Goal: Task Accomplishment & Management: Use online tool/utility

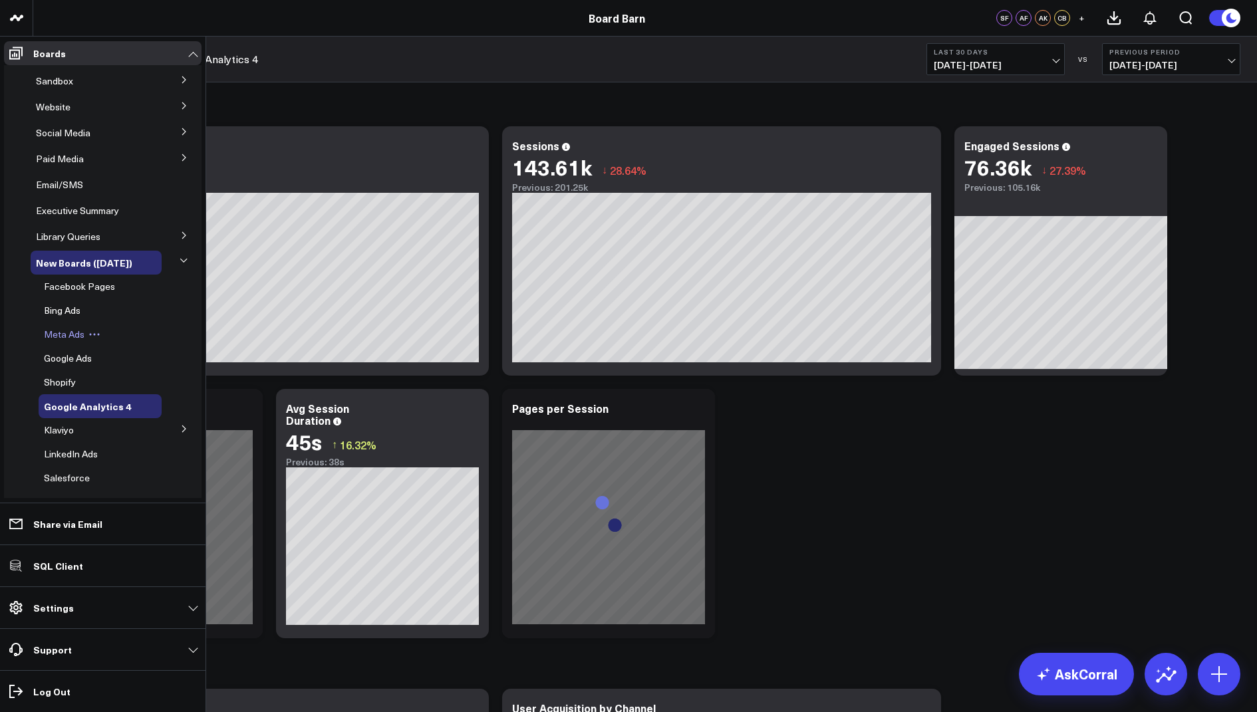
click at [61, 336] on span "Meta Ads" at bounding box center [64, 334] width 41 height 13
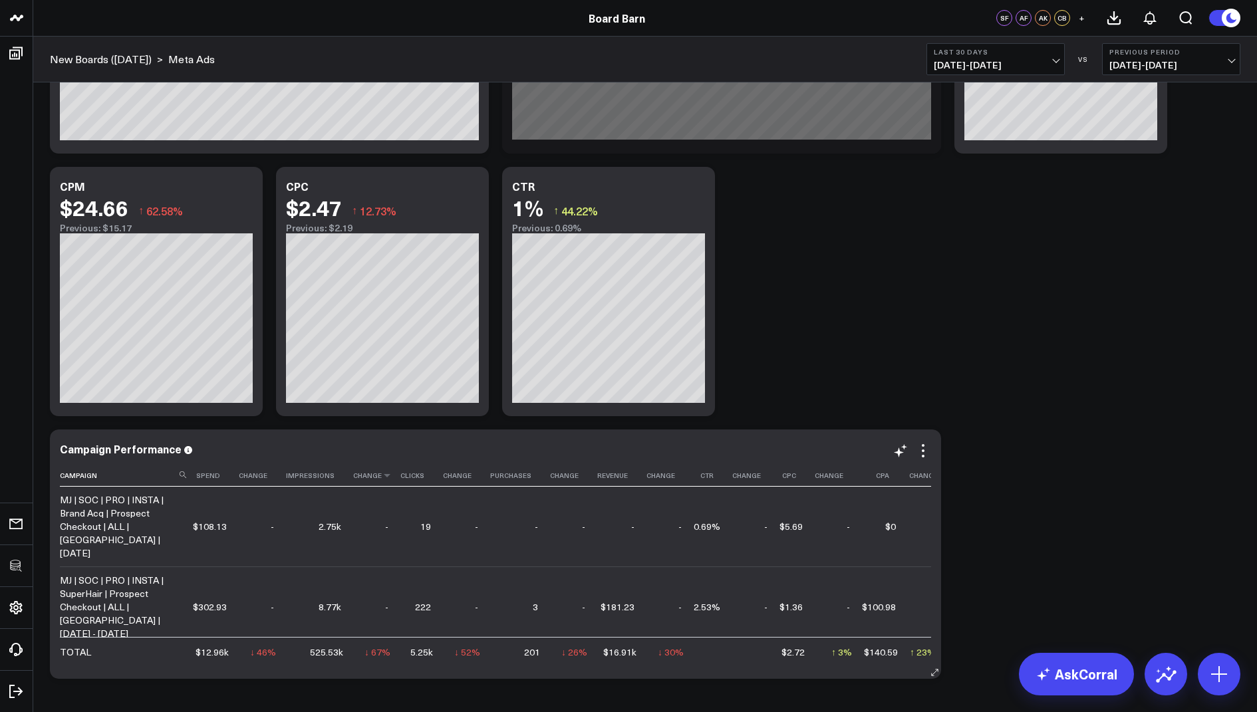
scroll to position [700, 0]
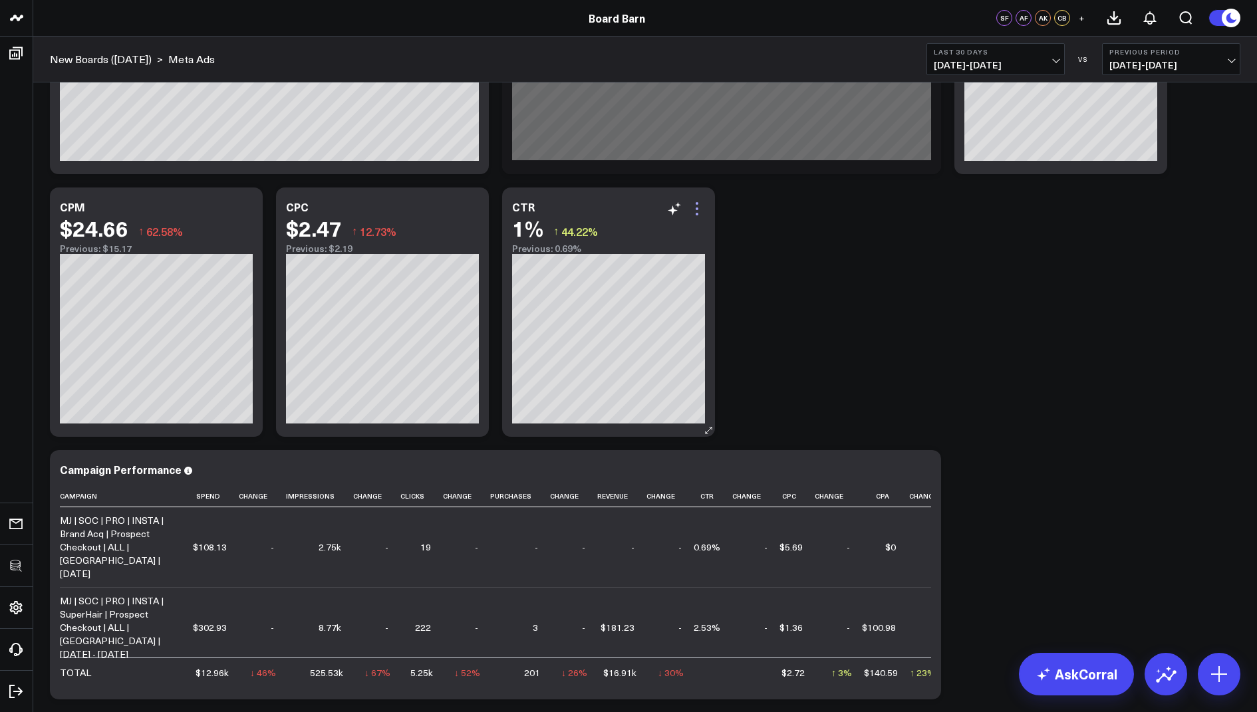
click at [698, 209] on icon at bounding box center [697, 209] width 16 height 16
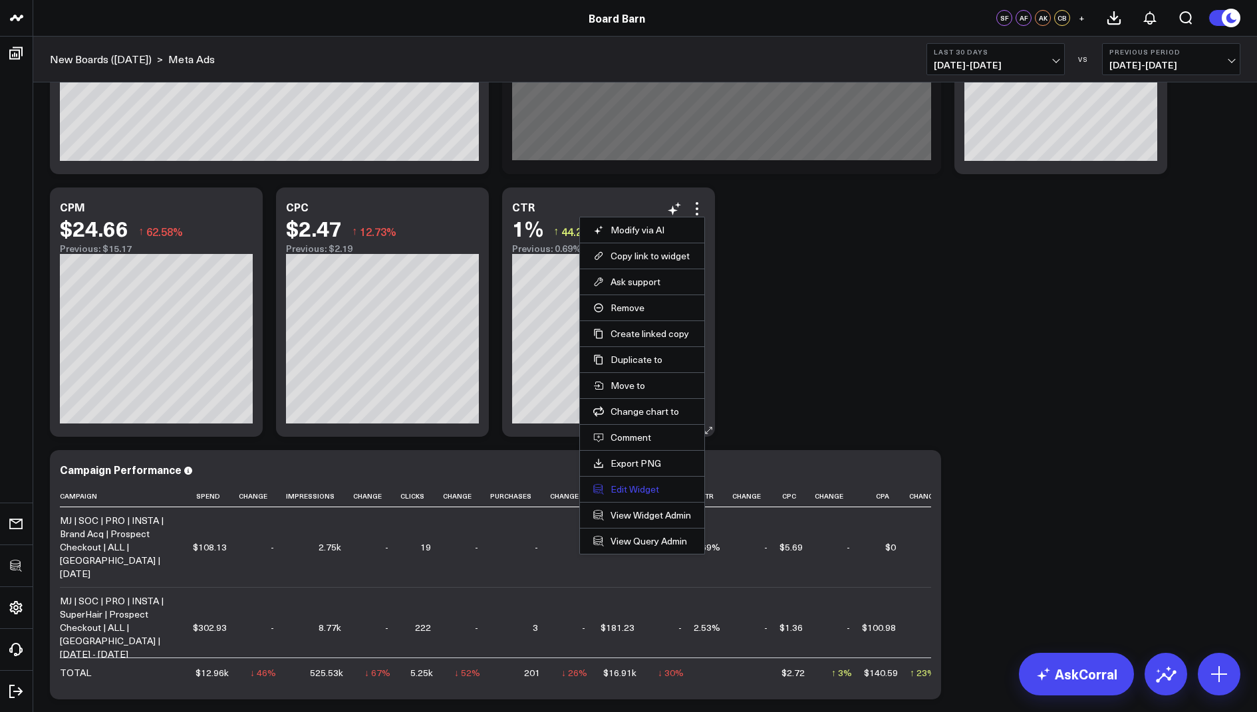
click at [619, 490] on button "Edit Widget" at bounding box center [642, 490] width 98 height 12
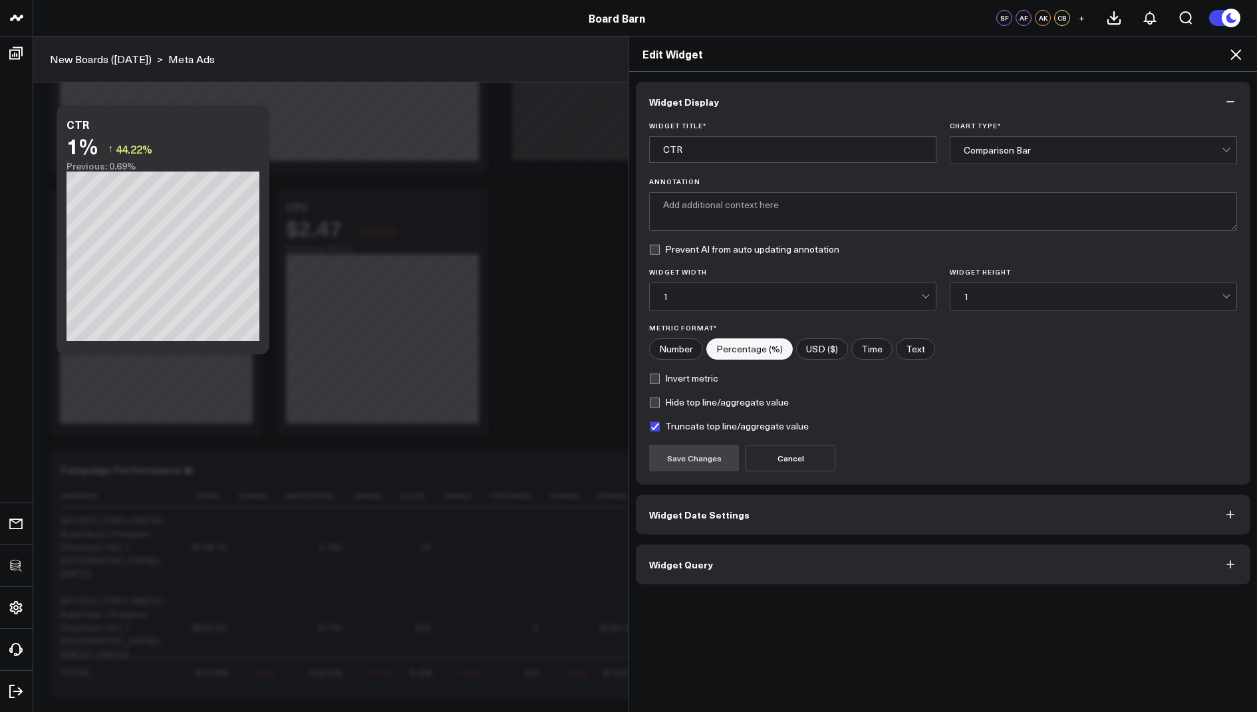
click at [670, 570] on button "Widget Query" at bounding box center [943, 565] width 615 height 40
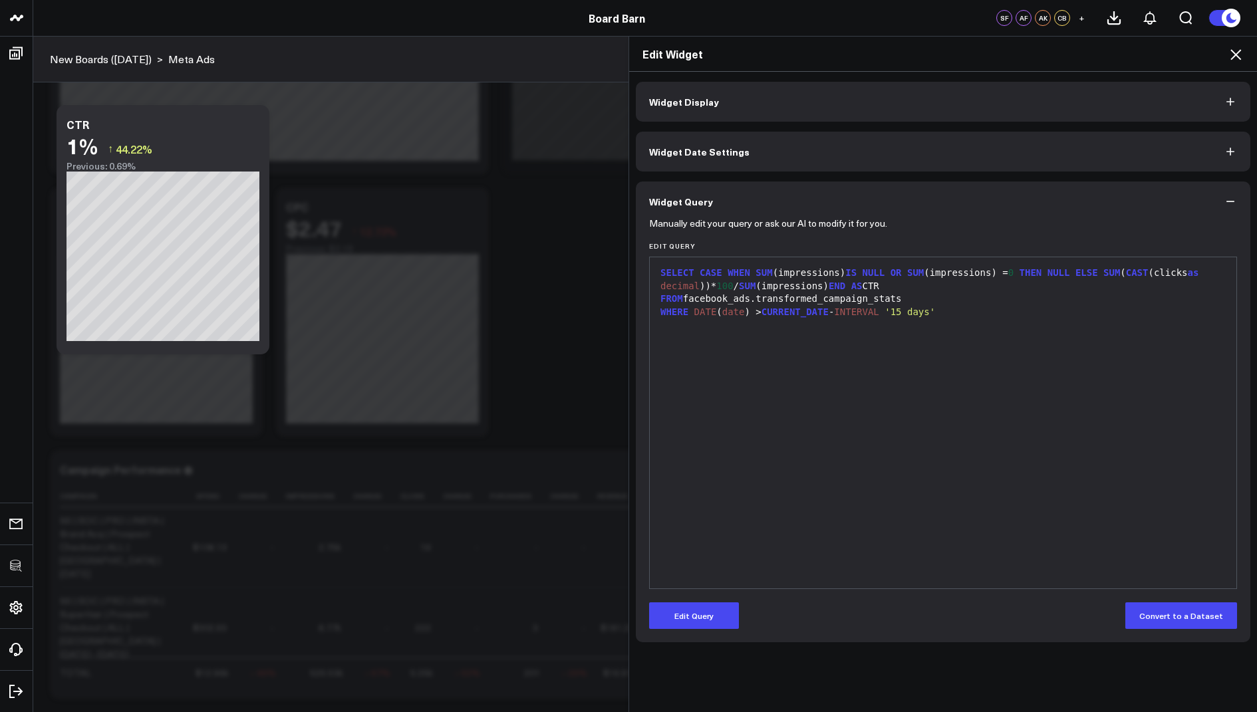
click at [1234, 51] on icon at bounding box center [1236, 55] width 16 height 16
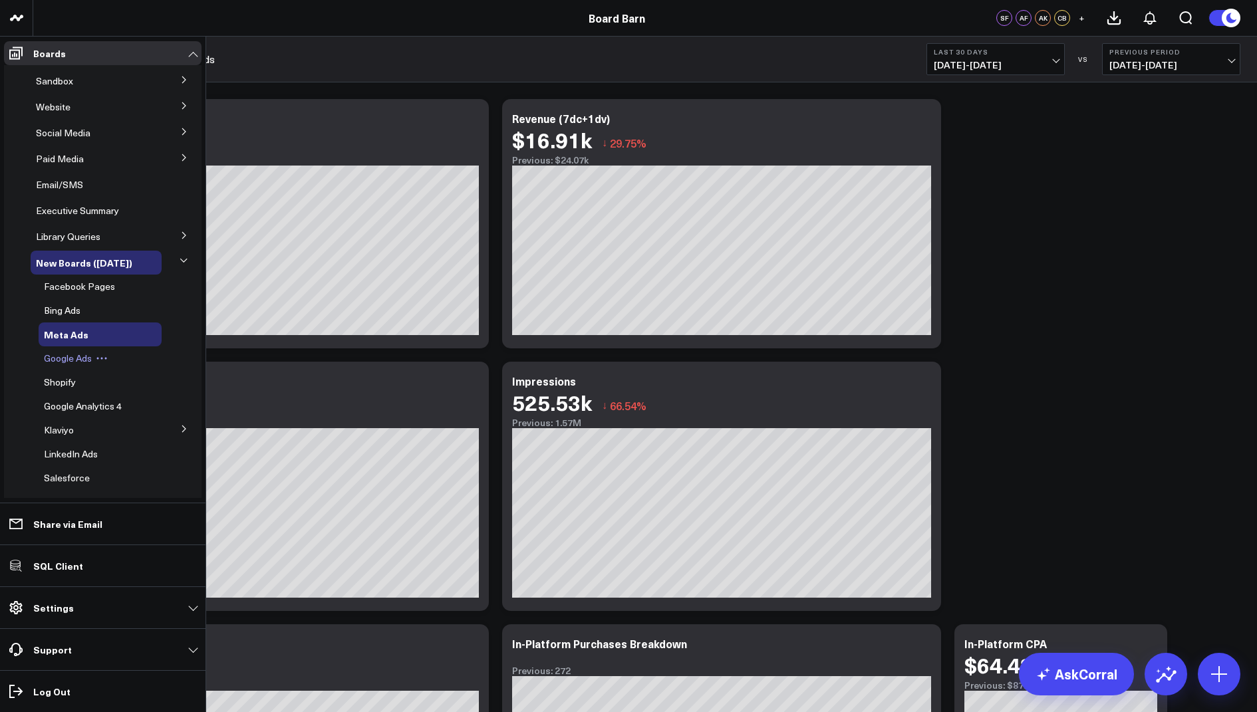
click at [62, 358] on span "Google Ads" at bounding box center [68, 358] width 48 height 13
